Goal: Information Seeking & Learning: Learn about a topic

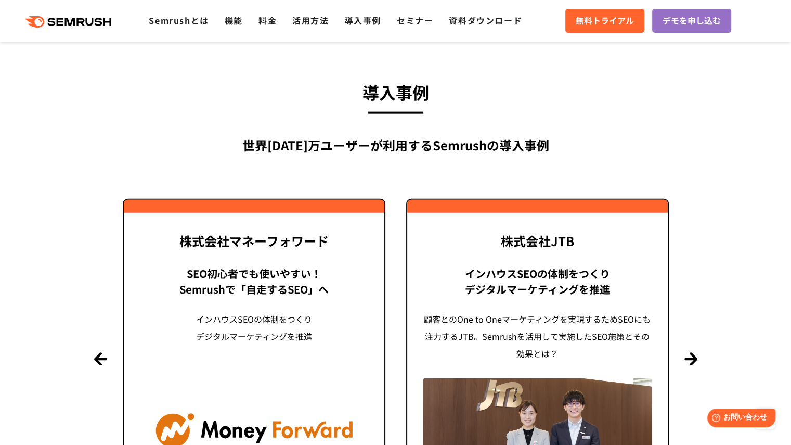
scroll to position [2549, 0]
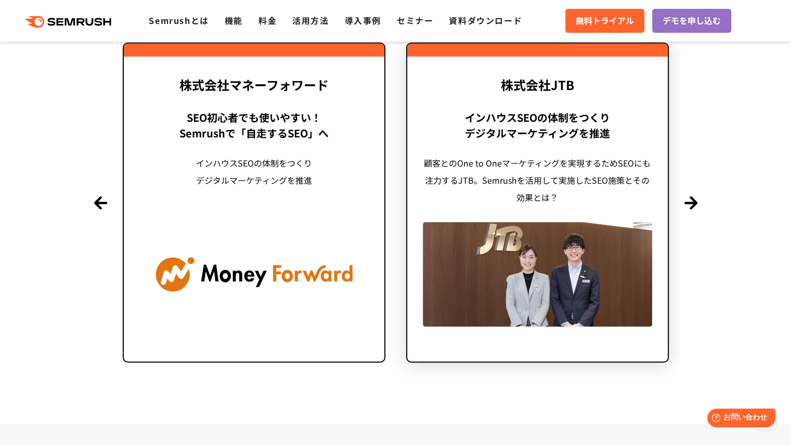
click at [547, 94] on link "株式会社JTB インハウスSEOの体制をつくり デジタルマーケティングを推進 顧客とのOne to Oneマーケティングを実現するためSEOにも注力するJTB…" at bounding box center [537, 202] width 263 height 319
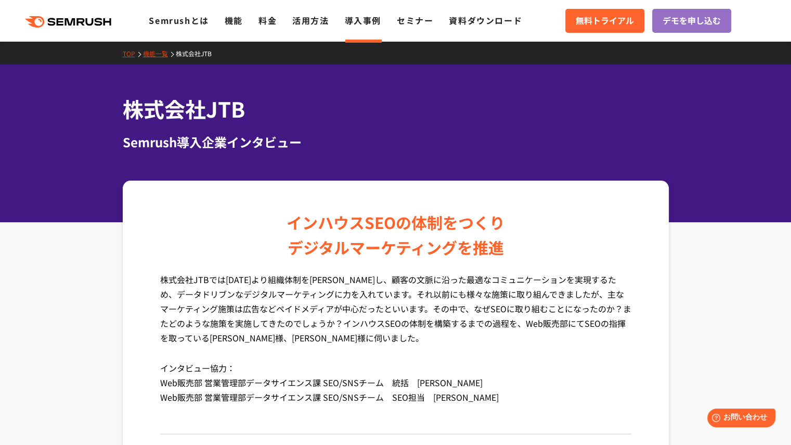
drag, startPoint x: 689, startPoint y: 282, endPoint x: 693, endPoint y: 193, distance: 89.6
